Goal: Navigation & Orientation: Find specific page/section

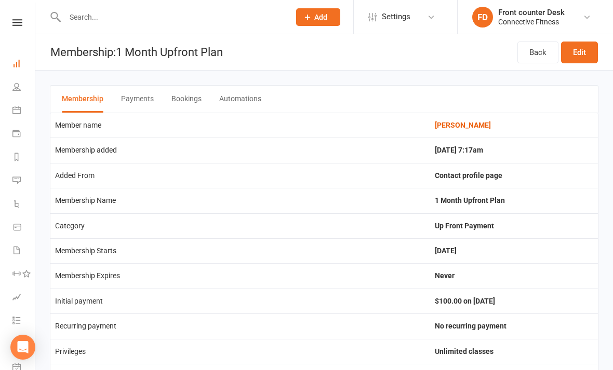
click at [15, 53] on link "Dashboard" at bounding box center [23, 64] width 23 height 23
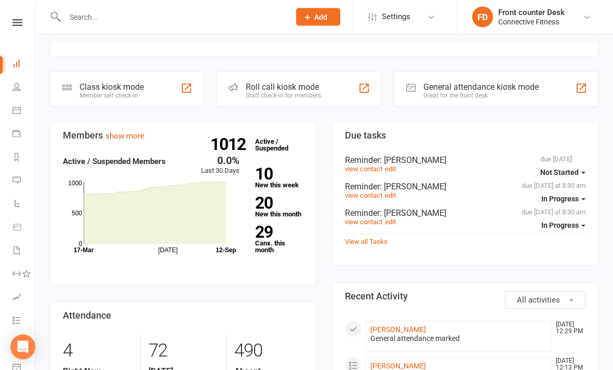
scroll to position [231, 0]
click at [409, 367] on link "[PERSON_NAME]" at bounding box center [398, 366] width 56 height 8
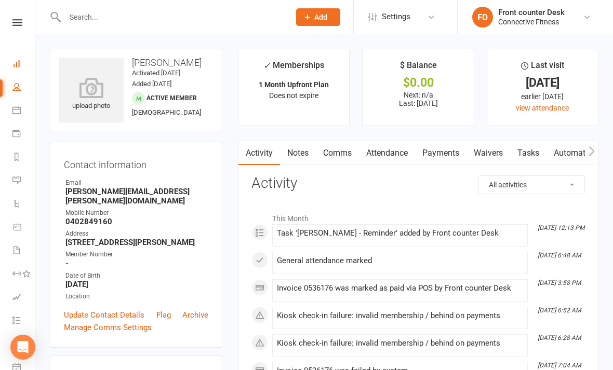
click at [25, 63] on link "Dashboard" at bounding box center [23, 64] width 23 height 23
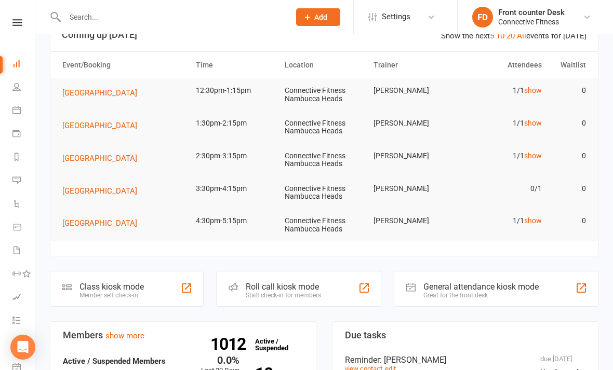
scroll to position [32, 0]
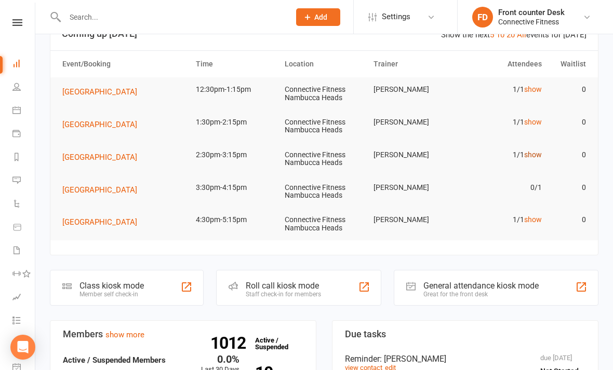
click at [533, 154] on link "show" at bounding box center [533, 155] width 18 height 8
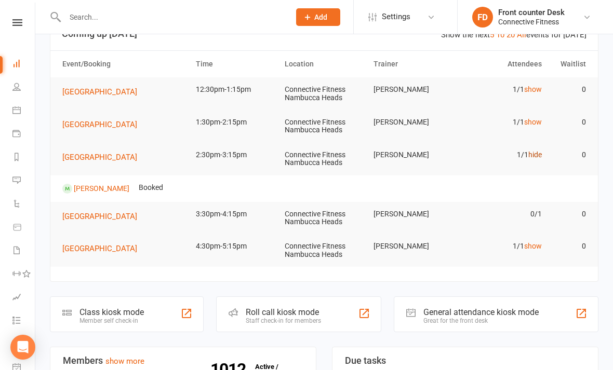
click at [535, 153] on link "hide" at bounding box center [535, 155] width 14 height 8
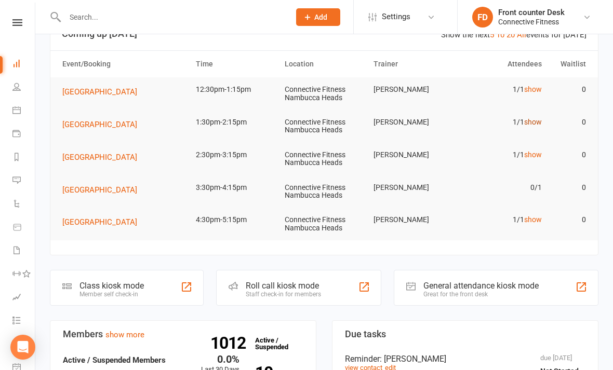
click at [534, 121] on link "show" at bounding box center [533, 122] width 18 height 8
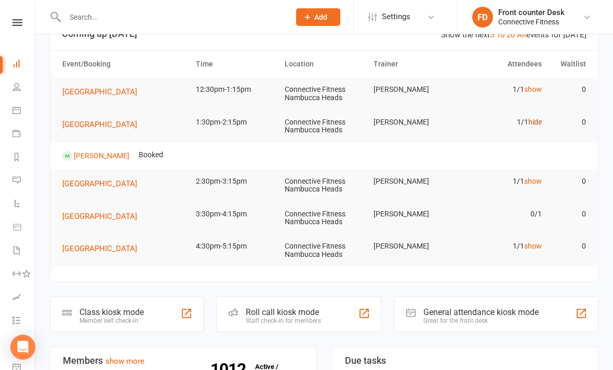
click at [530, 122] on link "hide" at bounding box center [535, 122] width 14 height 8
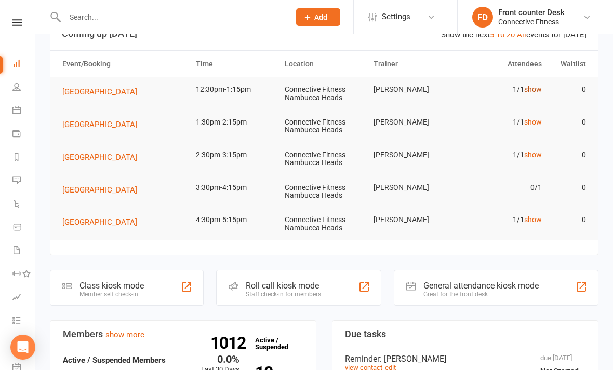
click at [525, 85] on link "show" at bounding box center [533, 89] width 18 height 8
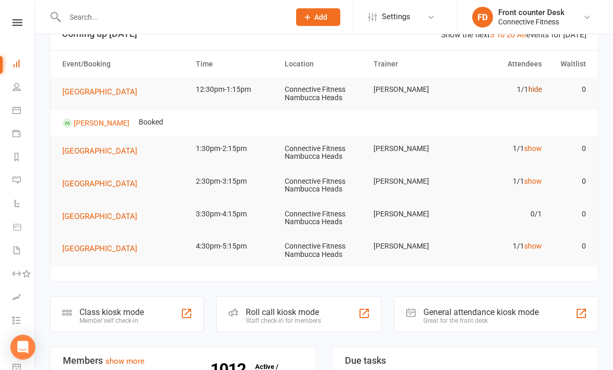
click at [529, 90] on link "hide" at bounding box center [535, 89] width 14 height 8
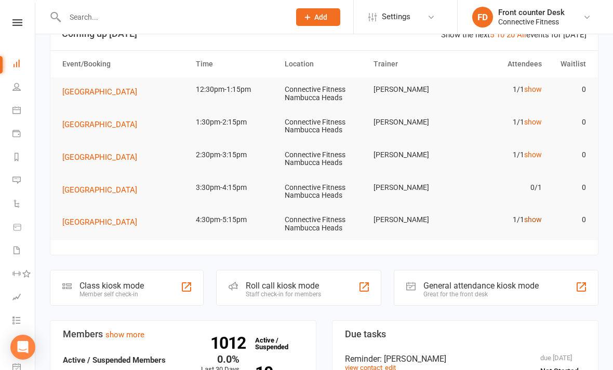
click at [530, 216] on link "show" at bounding box center [533, 220] width 18 height 8
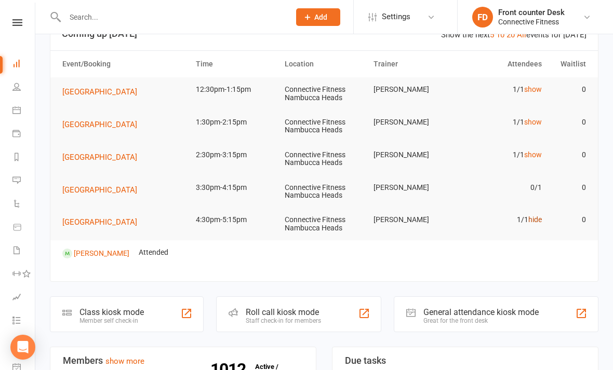
click at [533, 219] on link "hide" at bounding box center [535, 220] width 14 height 8
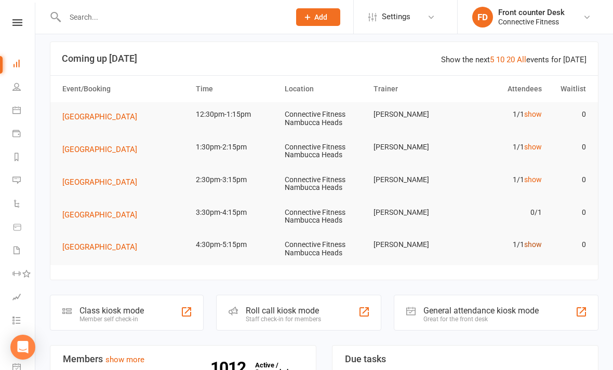
scroll to position [0, 0]
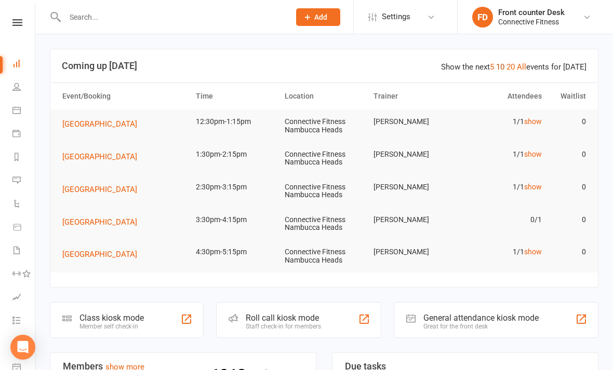
click at [504, 64] on link "10" at bounding box center [500, 66] width 8 height 9
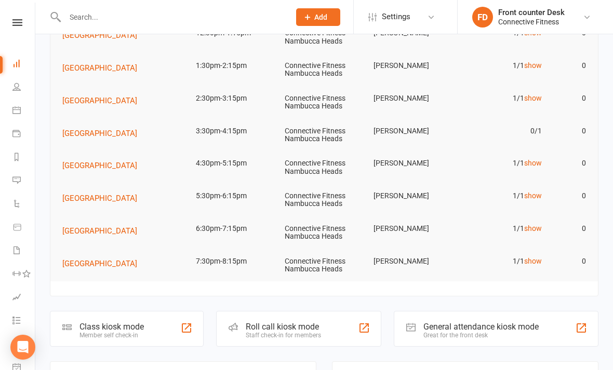
scroll to position [90, 0]
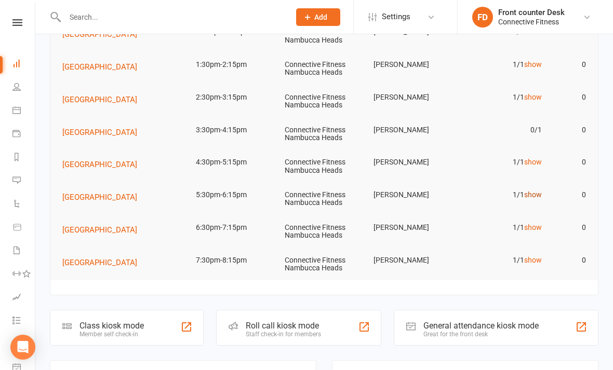
click at [533, 194] on link "show" at bounding box center [533, 195] width 18 height 8
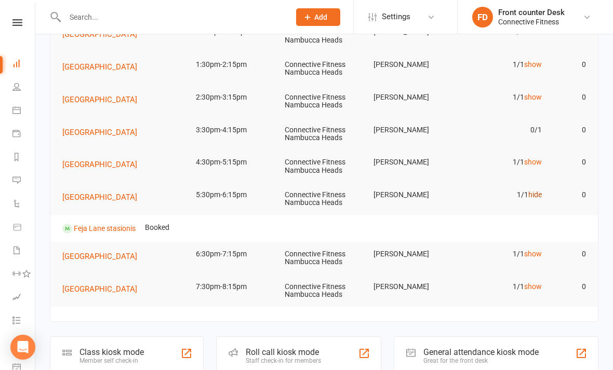
click at [533, 195] on link "hide" at bounding box center [535, 195] width 14 height 8
